Goal: Task Accomplishment & Management: Complete application form

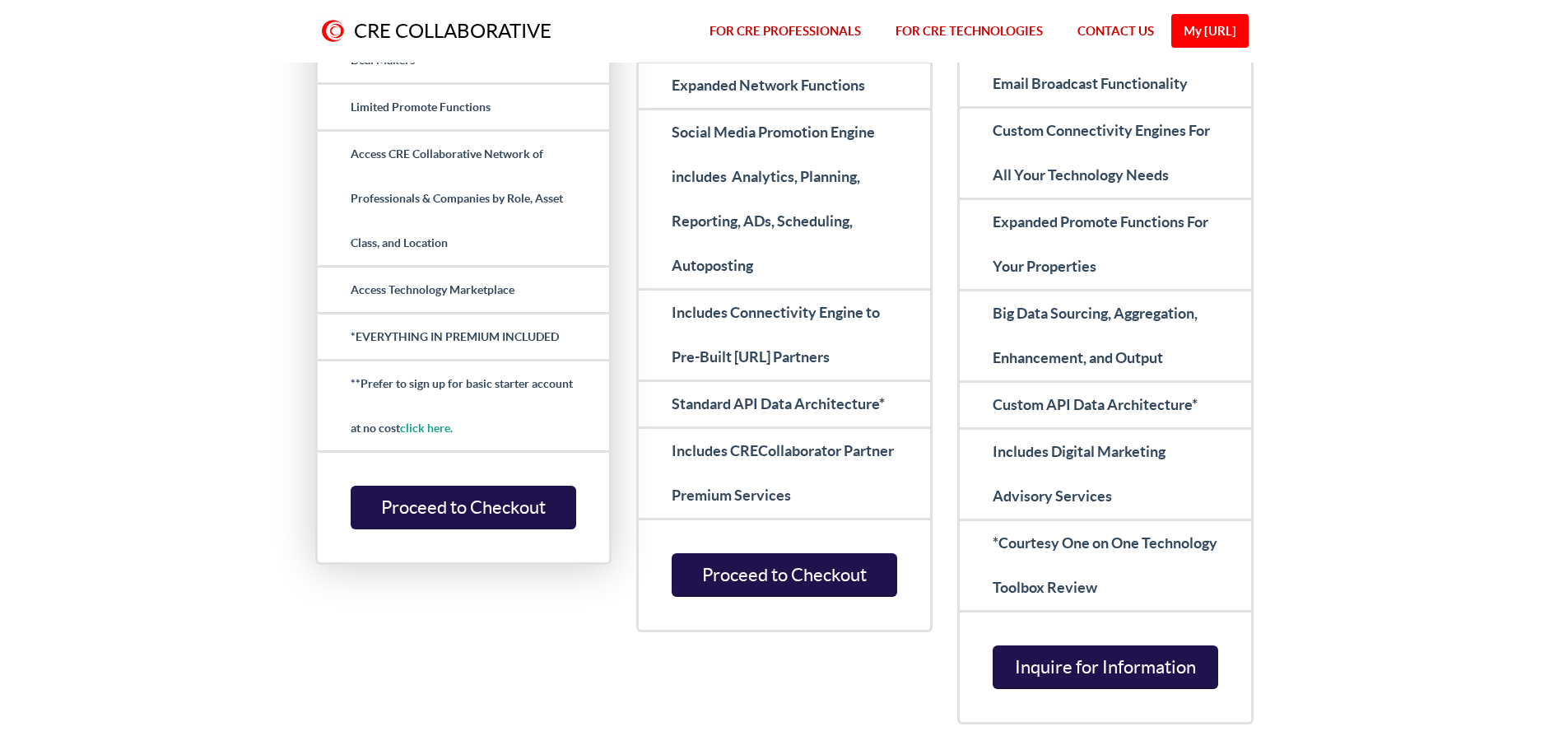
scroll to position [659, 0]
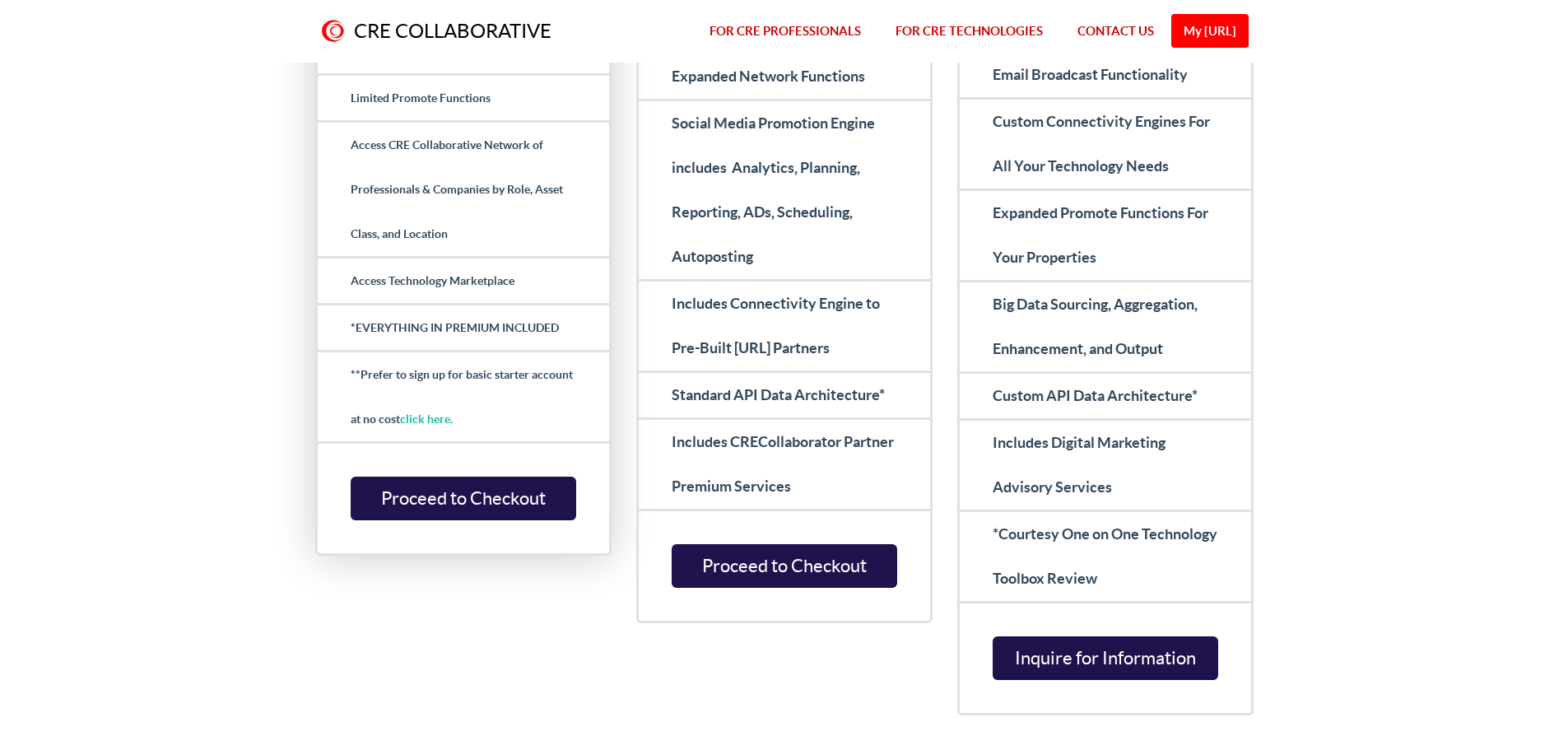
click at [436, 417] on link "click here." at bounding box center [426, 419] width 52 height 14
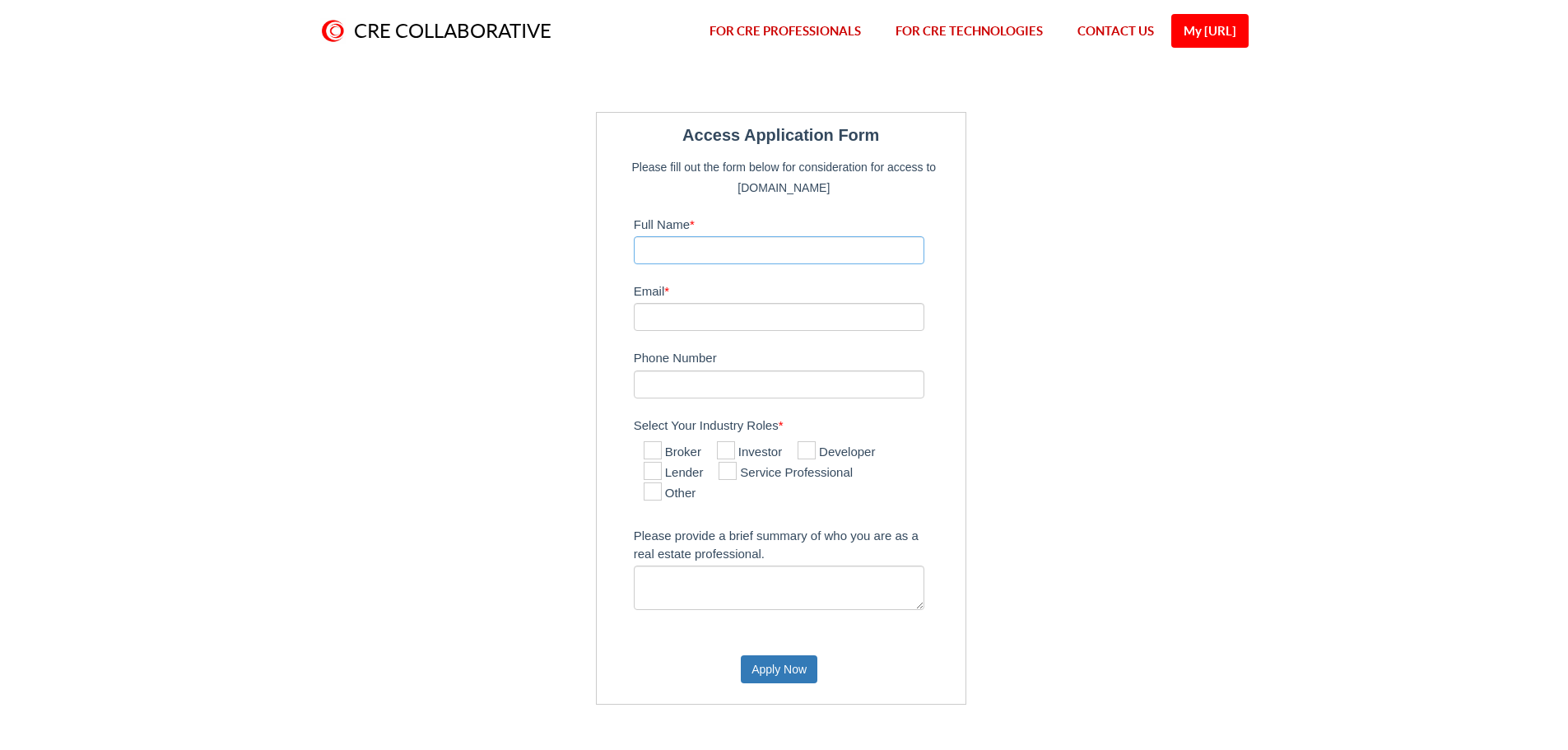
click at [683, 254] on input "Full Name *" at bounding box center [779, 250] width 291 height 28
type input "[PERSON_NAME]"
click at [1432, 176] on div "Access Application Form Please fill out the form below for consideration for ac…" at bounding box center [784, 408] width 1568 height 692
click at [719, 313] on input "Email *" at bounding box center [779, 316] width 291 height 28
type input "[EMAIL_ADDRESS][DOMAIN_NAME]"
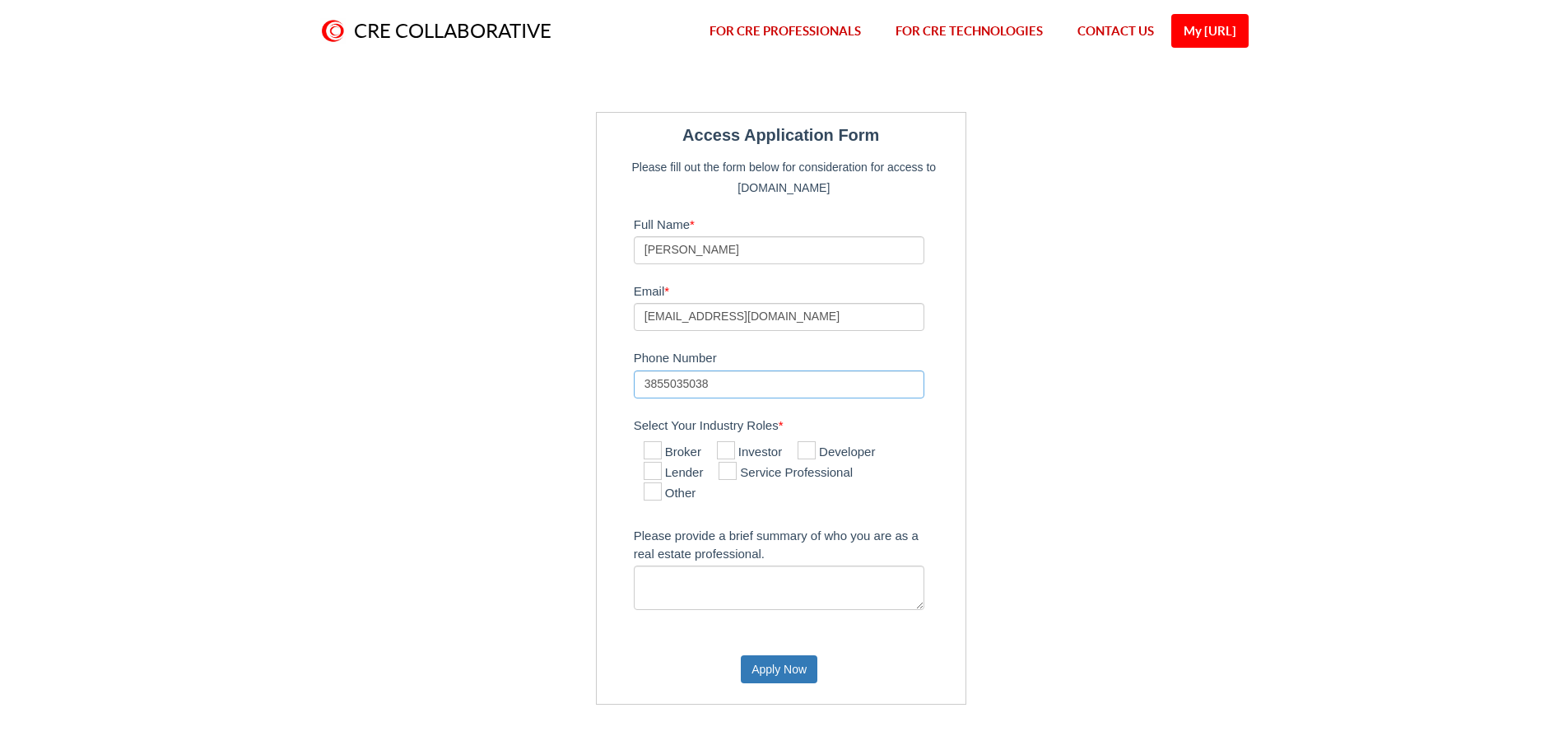
type input "3855035038"
click at [660, 451] on icon at bounding box center [652, 450] width 18 height 18
click at [654, 451] on input "Broker" at bounding box center [648, 451] width 11 height 11
checkbox input "true"
click at [655, 494] on icon at bounding box center [652, 492] width 18 height 18
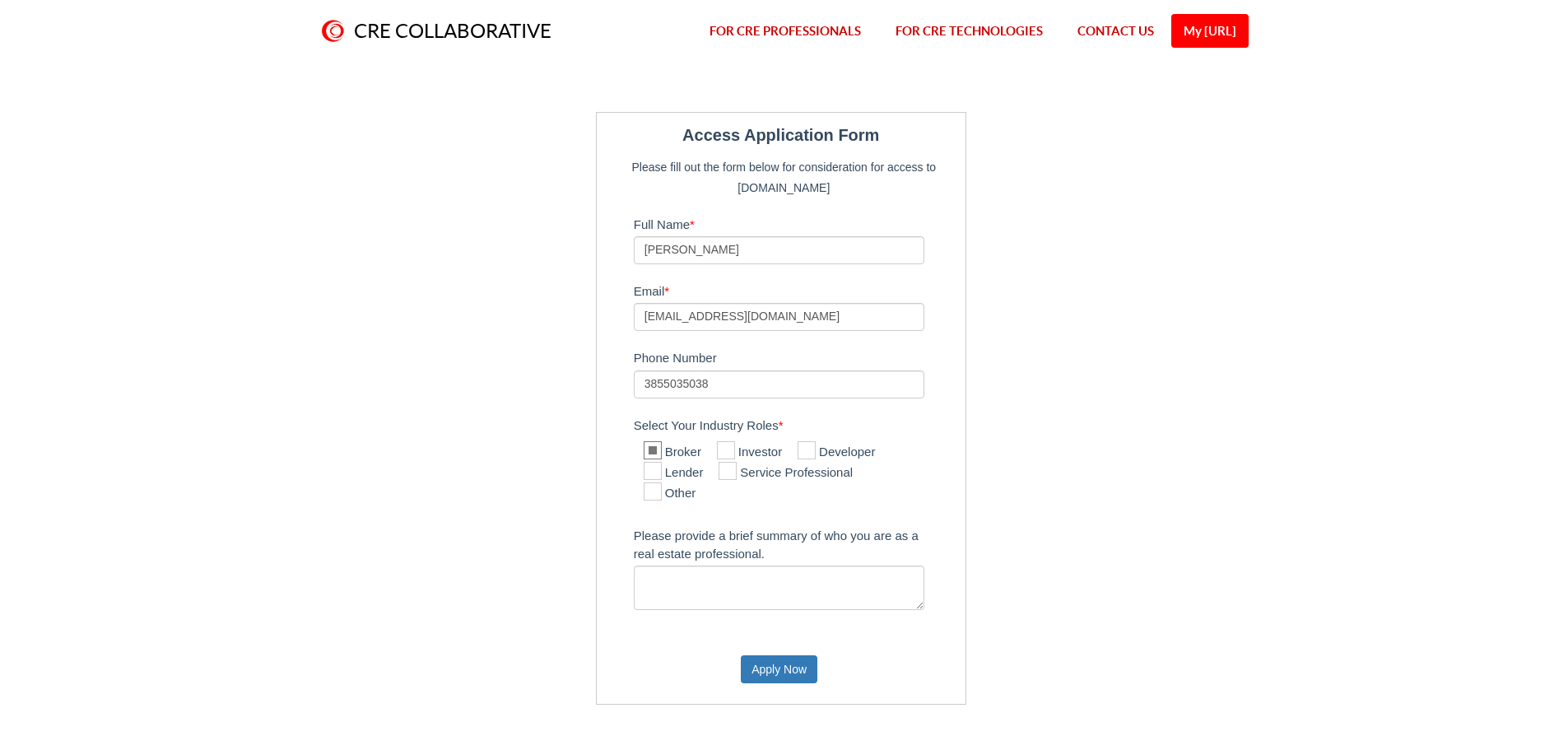
click at [654, 494] on input "Other" at bounding box center [648, 493] width 11 height 11
checkbox input "true"
click at [814, 450] on icon at bounding box center [806, 450] width 18 height 18
click at [808, 450] on input "Developer" at bounding box center [802, 451] width 11 height 11
checkbox input "true"
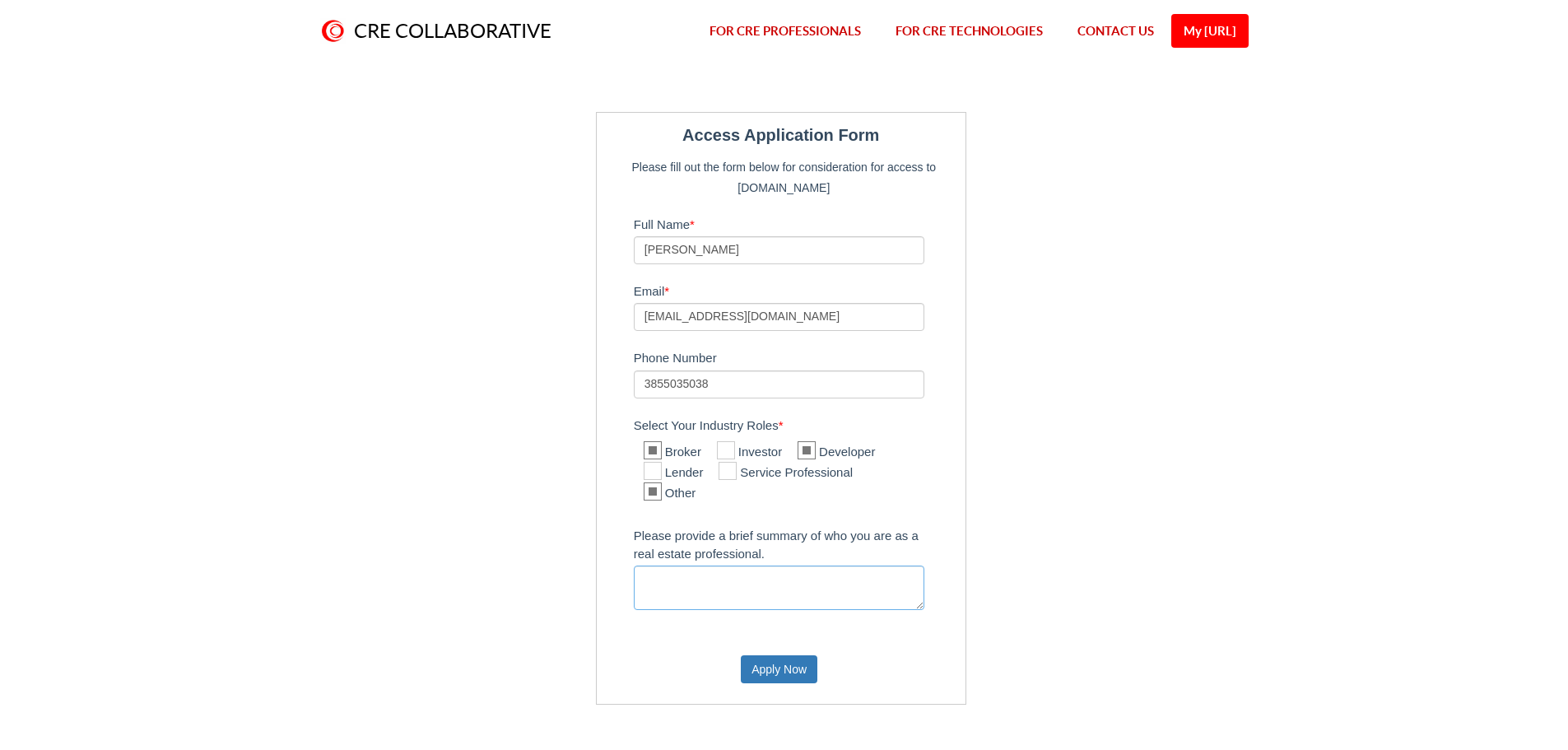
click at [675, 587] on textarea "Please provide a brief summary of who you are as a real estate professional." at bounding box center [779, 587] width 291 height 45
type textarea "Principle broker, own brokerage. Work w resid, cre and business brokering."
click at [793, 669] on button "Apply Now" at bounding box center [779, 669] width 76 height 28
